Goal: Navigation & Orientation: Find specific page/section

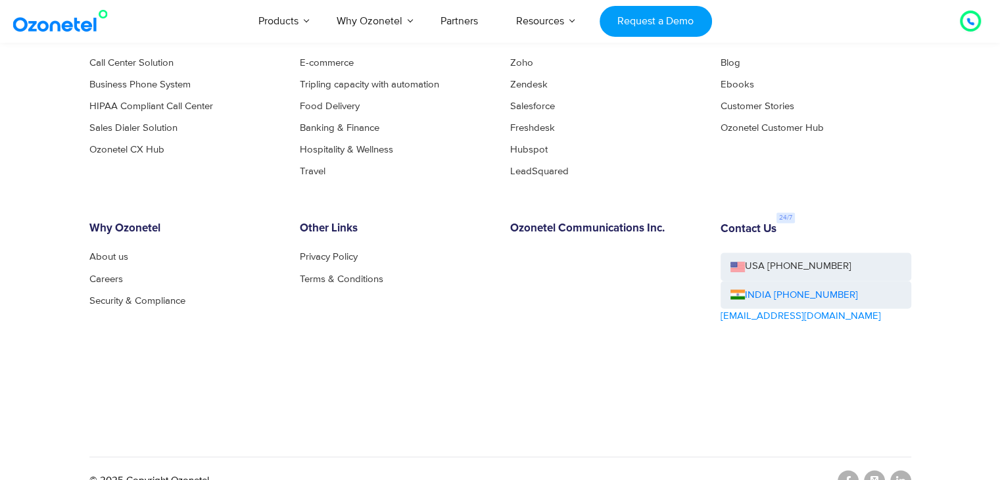
scroll to position [7248, 0]
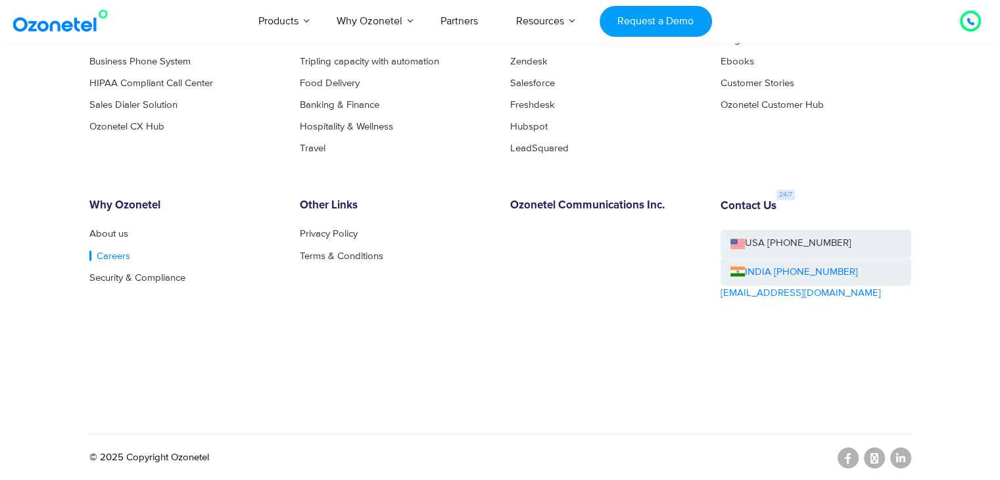
click at [109, 251] on link "Careers" at bounding box center [109, 256] width 41 height 10
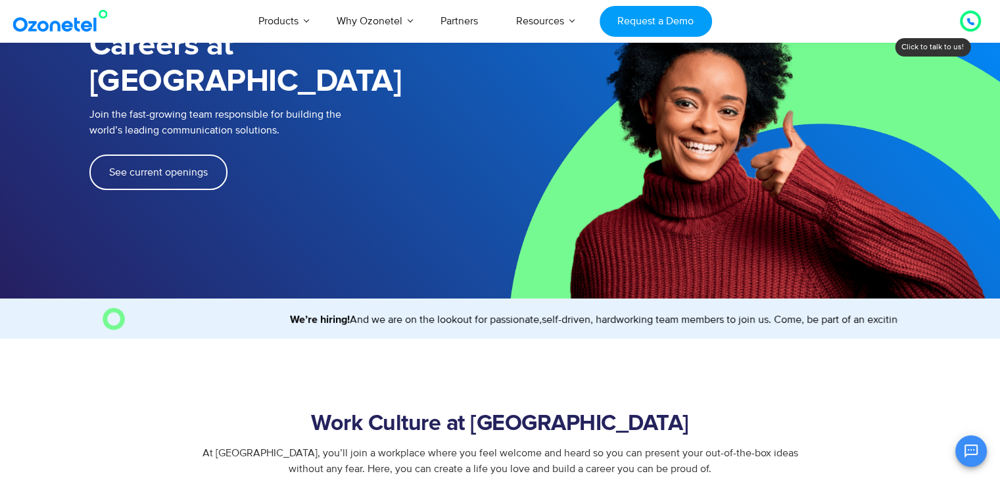
click at [183, 155] on link "See current openings" at bounding box center [158, 173] width 138 height 36
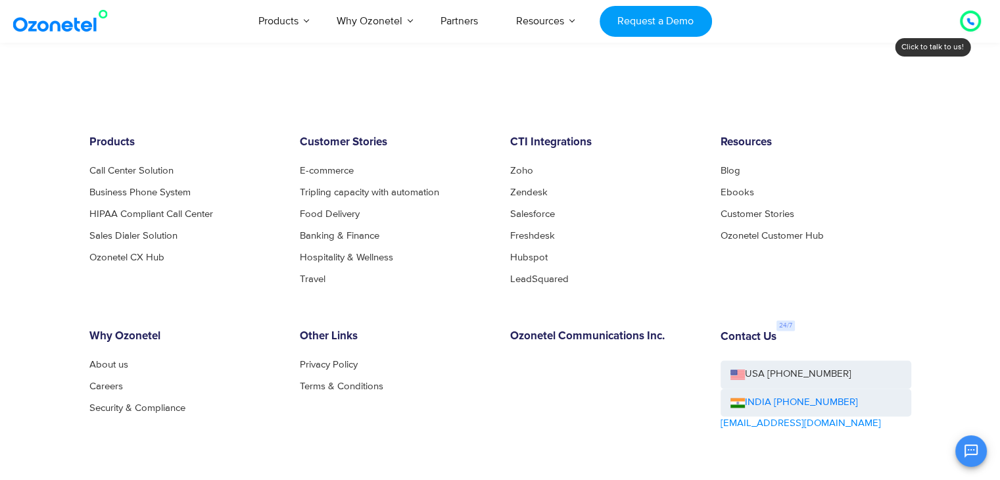
scroll to position [1756, 0]
click at [453, 22] on link "Partners" at bounding box center [459, 20] width 76 height 43
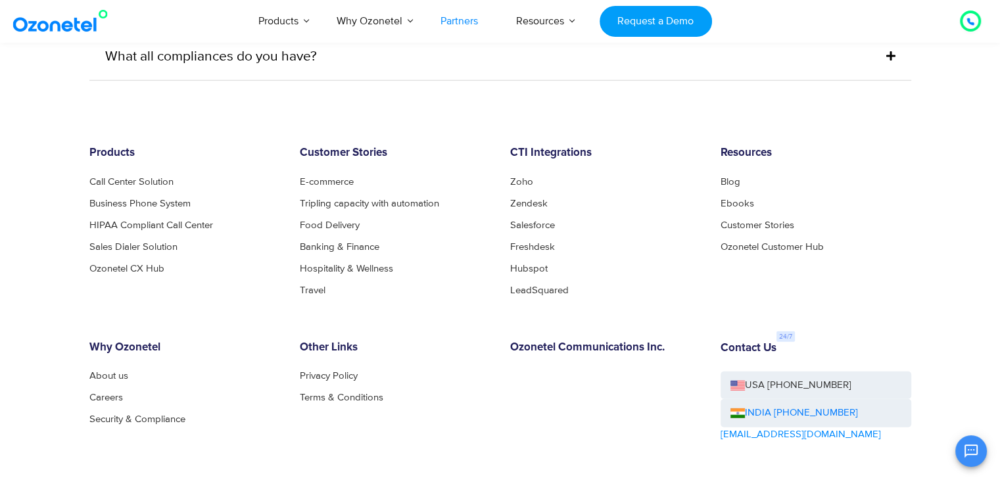
scroll to position [3658, 0]
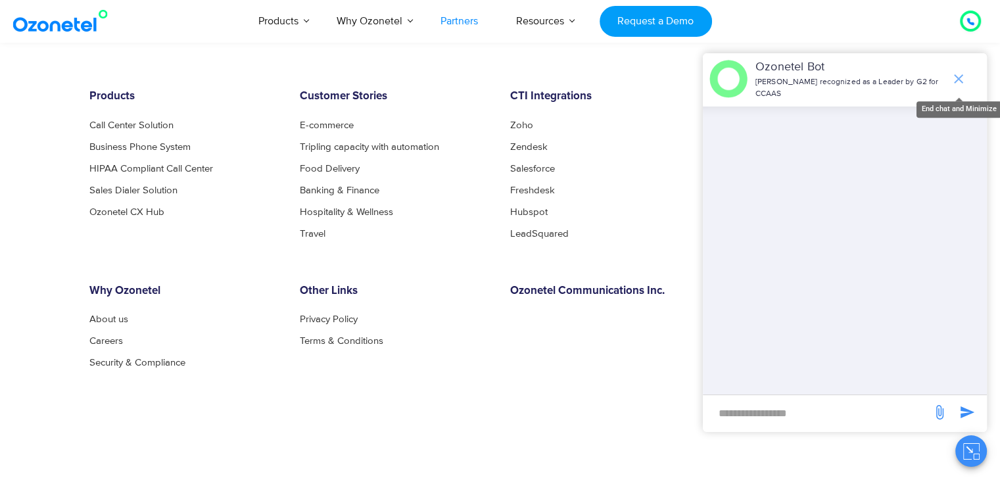
click at [961, 82] on icon "end chat or minimize" at bounding box center [958, 78] width 9 height 9
